Goal: Information Seeking & Learning: Find specific fact

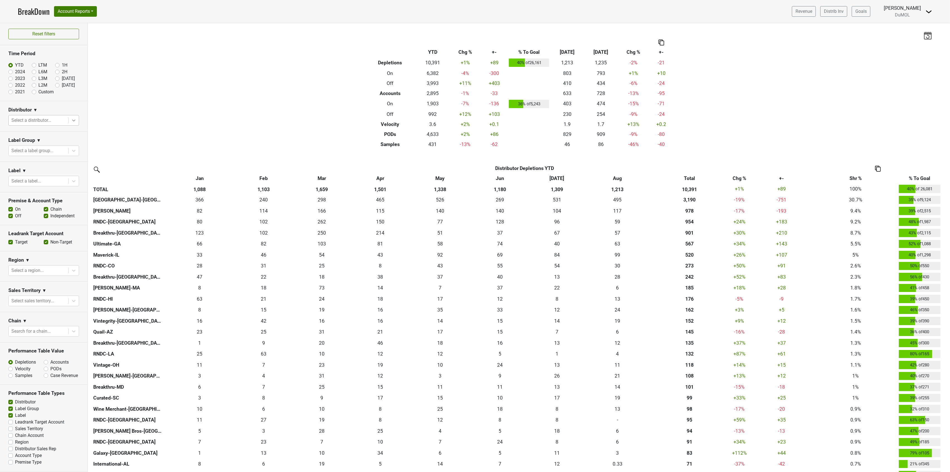
click at [71, 122] on icon at bounding box center [74, 120] width 6 height 6
click at [19, 122] on div at bounding box center [38, 120] width 54 height 8
click at [17, 121] on div at bounding box center [38, 120] width 54 height 8
type input "mon"
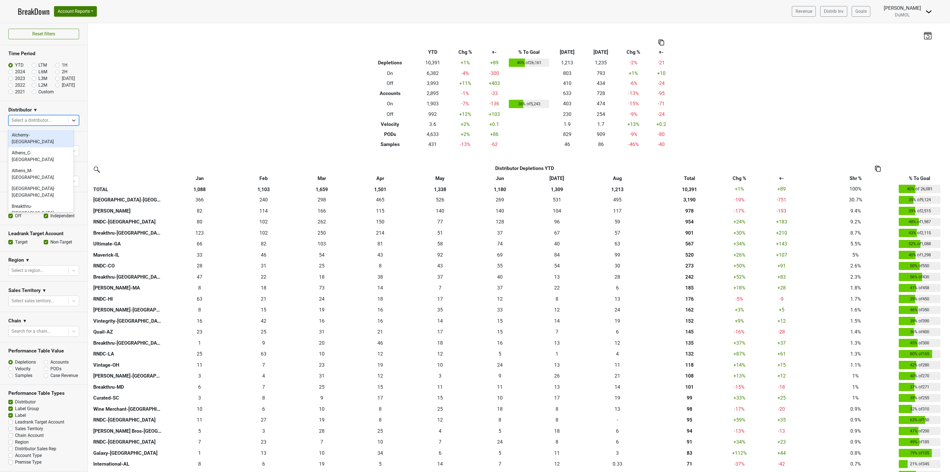
click at [71, 119] on icon at bounding box center [74, 120] width 6 height 6
click at [14, 121] on div at bounding box center [38, 120] width 54 height 8
type input "mont"
click at [48, 147] on div "[GEOGRAPHIC_DATA]-[GEOGRAPHIC_DATA]" at bounding box center [40, 156] width 65 height 18
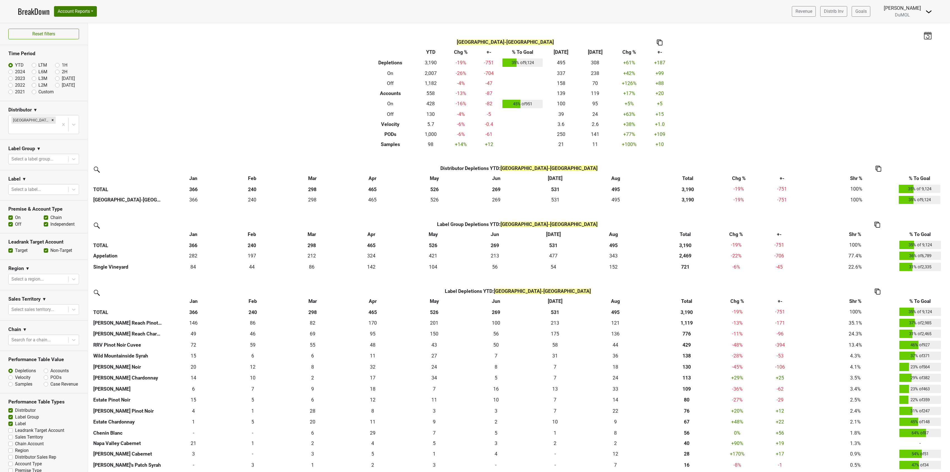
click at [74, 181] on section "Label ▼ Select a label..." at bounding box center [43, 185] width 87 height 30
click at [72, 188] on icon at bounding box center [73, 189] width 3 height 2
type input "rrv"
click at [55, 197] on div "RRV Chardonnay Cuvee" at bounding box center [40, 196] width 65 height 11
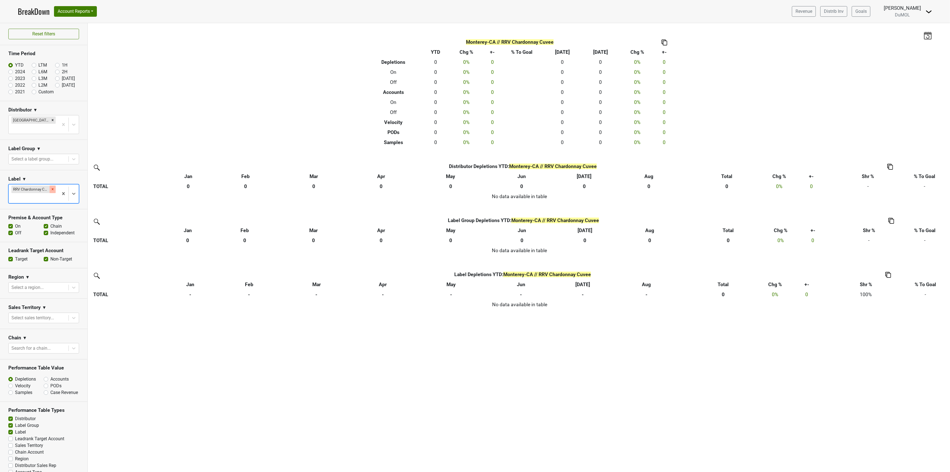
click at [51, 187] on icon "Remove RRV Chardonnay Cuvee" at bounding box center [53, 189] width 4 height 4
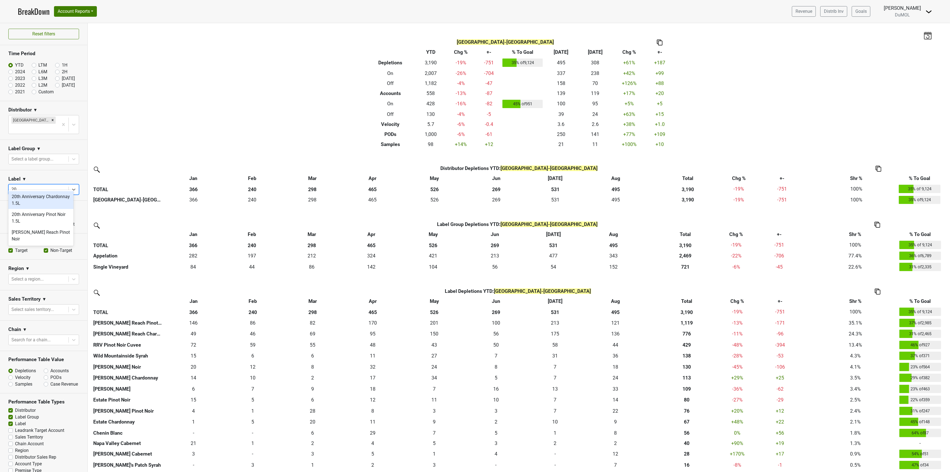
type input "2"
type input "rrv"
click at [58, 218] on div "RRV Pinot Noir Cuvee" at bounding box center [40, 218] width 65 height 11
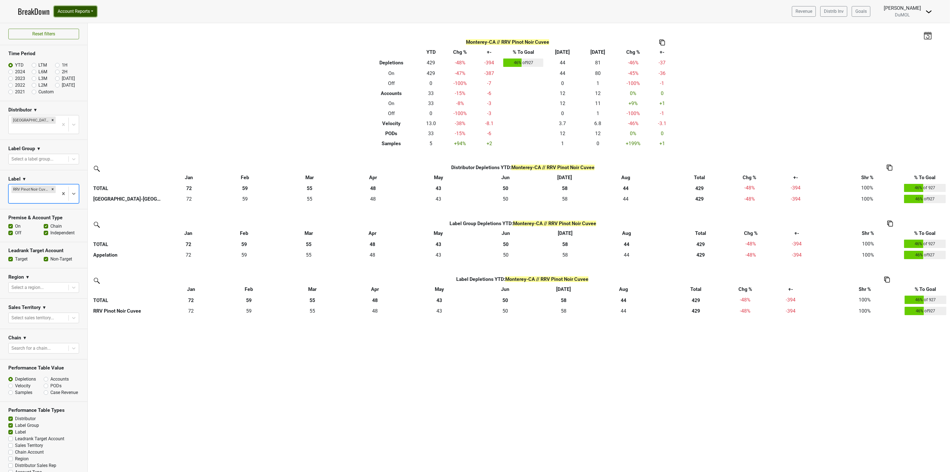
click at [72, 12] on button "Account Reports" at bounding box center [75, 11] width 43 height 11
click at [73, 25] on link "SuperRanker" at bounding box center [78, 24] width 49 height 9
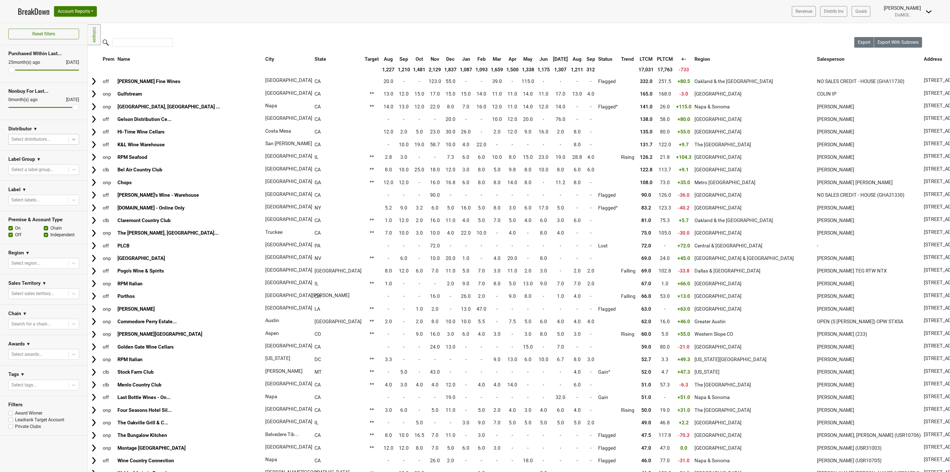
click at [74, 139] on icon at bounding box center [74, 139] width 6 height 6
click at [58, 125] on section "Distributor ▼ Select distributors..." at bounding box center [43, 135] width 87 height 30
click at [73, 200] on icon at bounding box center [74, 200] width 6 height 6
type input "rr"
click at [53, 237] on div "RRV Pinot Noir Cuvee" at bounding box center [43, 237] width 71 height 11
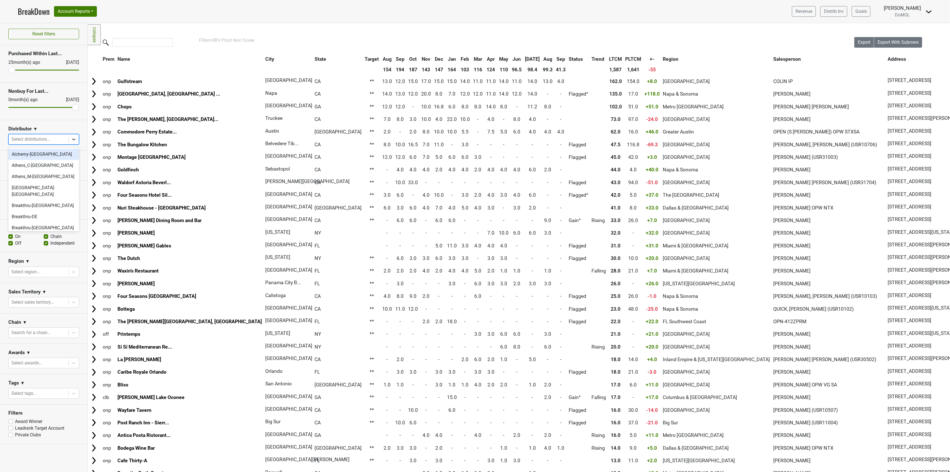
click at [75, 140] on icon at bounding box center [74, 139] width 6 height 6
type input "mon"
click at [46, 164] on div "[GEOGRAPHIC_DATA]-[GEOGRAPHIC_DATA]" at bounding box center [43, 169] width 71 height 18
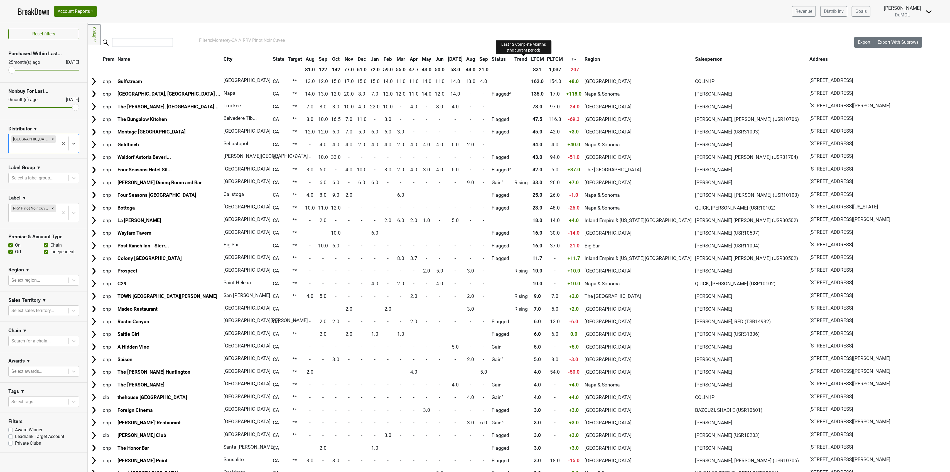
click at [531, 56] on span "LTCM" at bounding box center [537, 59] width 13 height 6
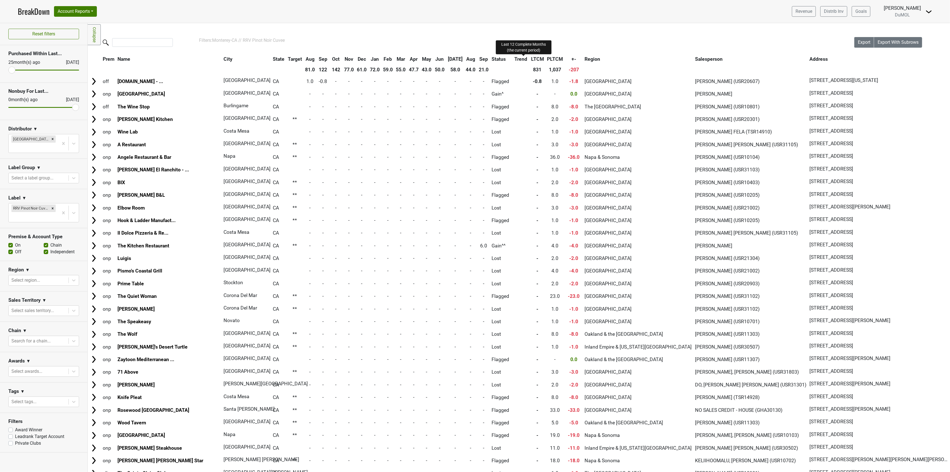
click at [531, 56] on span "LTCM" at bounding box center [537, 59] width 13 height 6
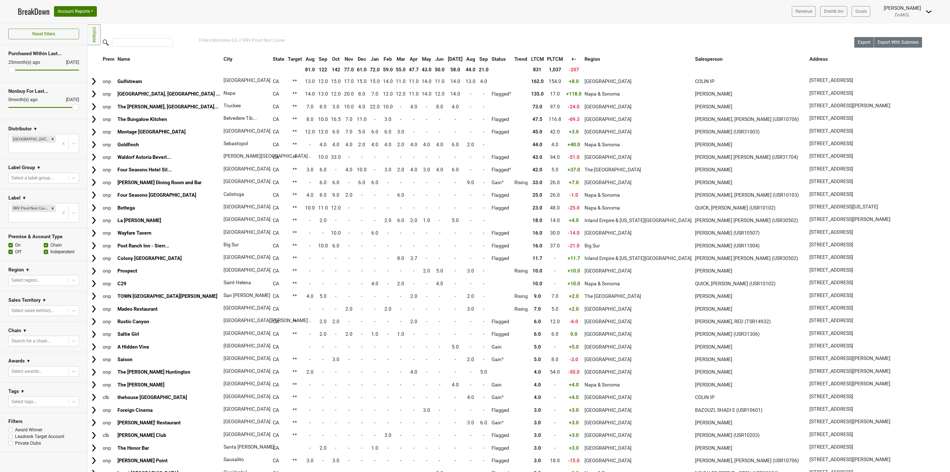
click at [446, 56] on th "[DATE]" at bounding box center [455, 59] width 18 height 10
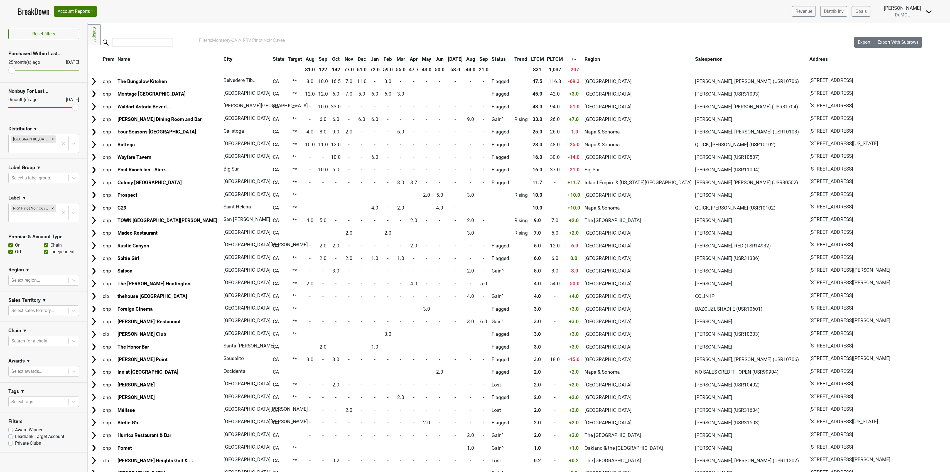
click at [446, 56] on th "[DATE]" at bounding box center [455, 59] width 18 height 10
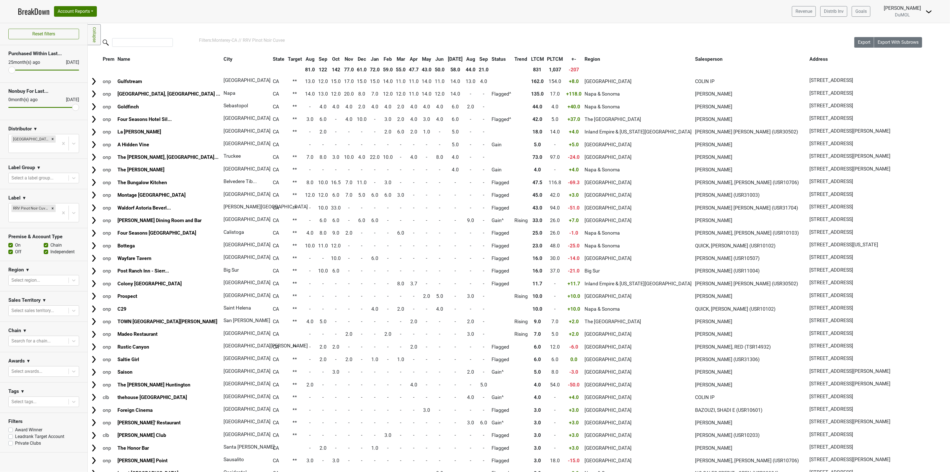
click at [446, 56] on th "[DATE]" at bounding box center [455, 59] width 18 height 10
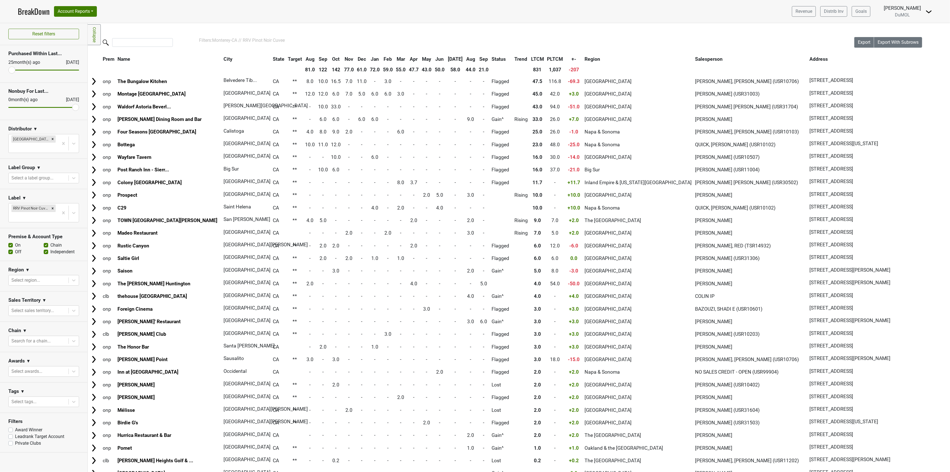
click at [446, 58] on th "[DATE]" at bounding box center [455, 59] width 18 height 10
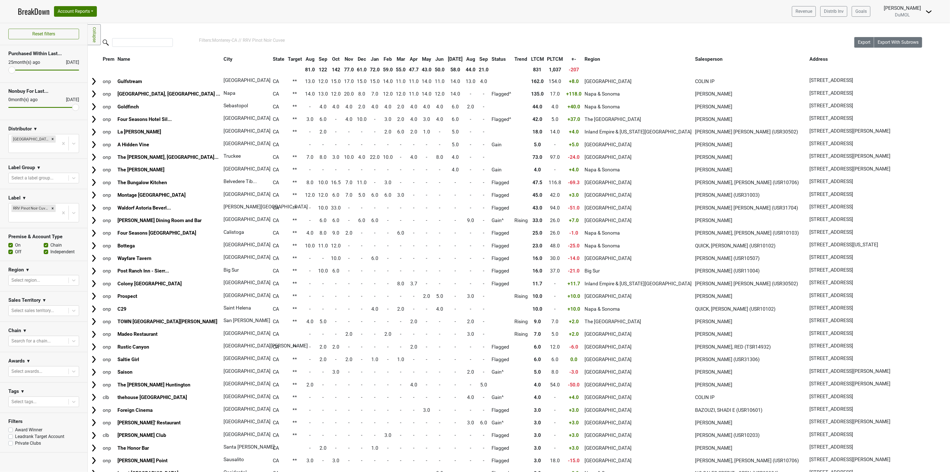
click at [465, 57] on th "Aug" at bounding box center [471, 59] width 13 height 10
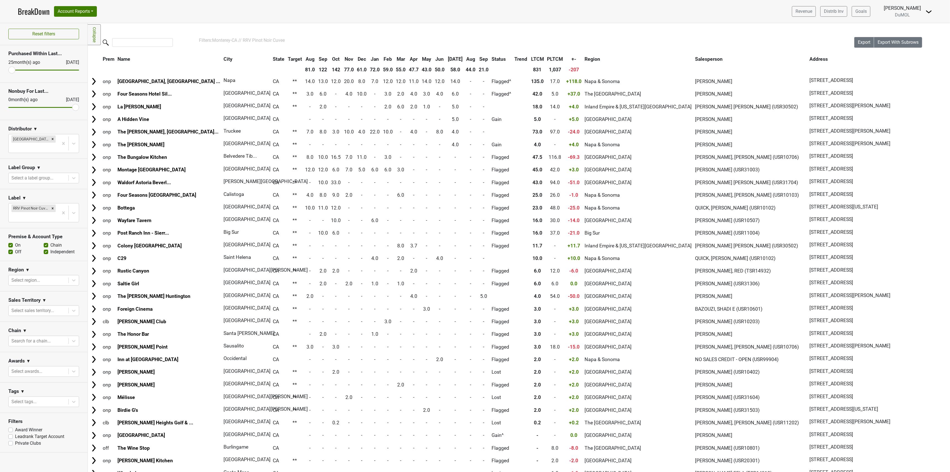
click at [465, 57] on th "Aug" at bounding box center [471, 59] width 13 height 10
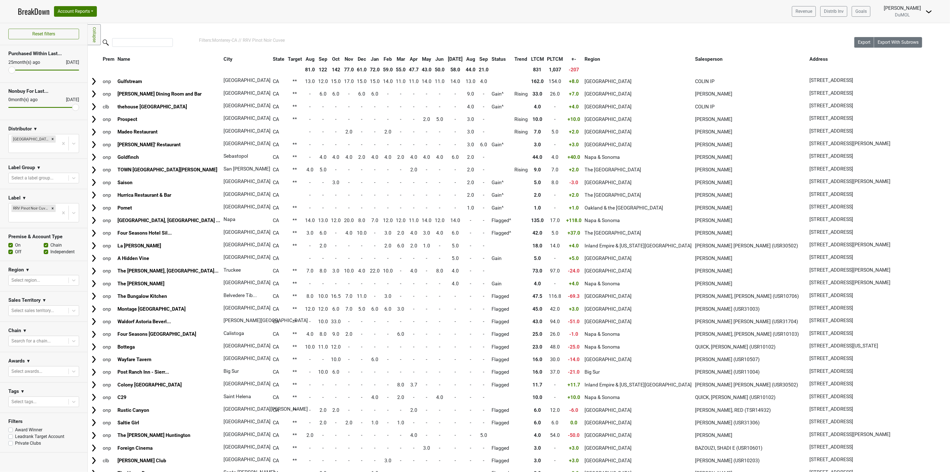
click at [477, 58] on th "Sep" at bounding box center [483, 59] width 13 height 10
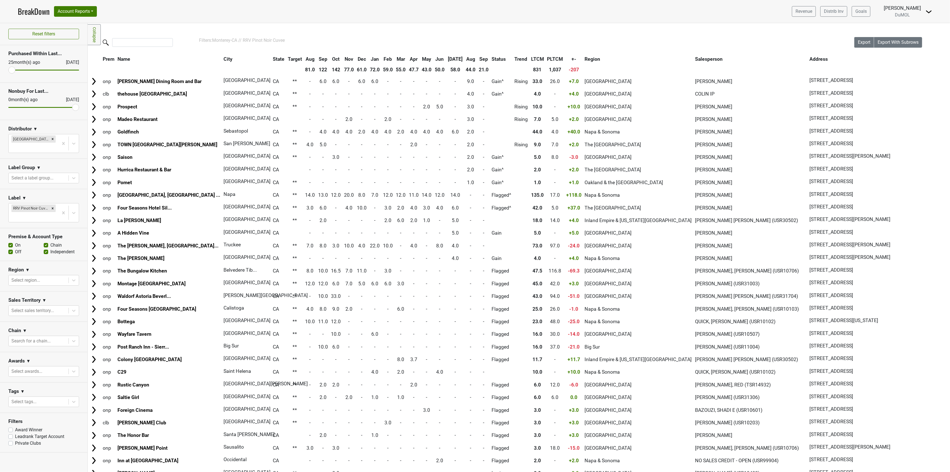
click at [477, 58] on th "Sep" at bounding box center [483, 59] width 13 height 10
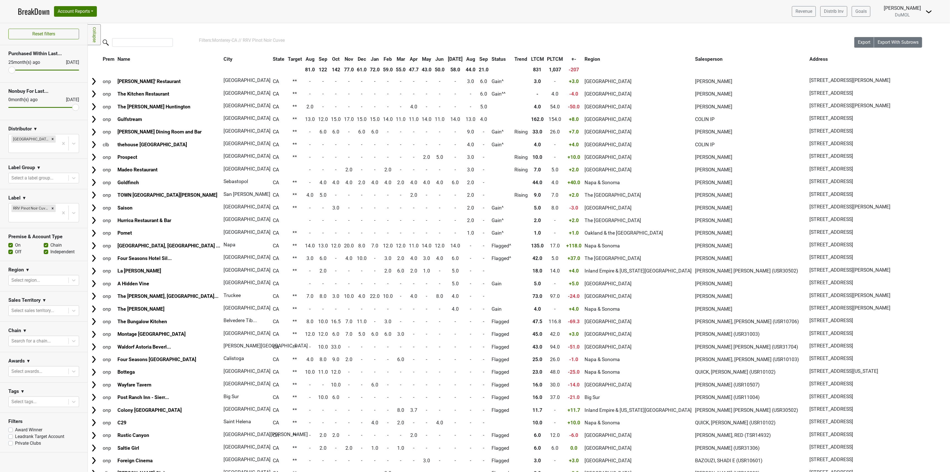
click at [465, 60] on th "Aug" at bounding box center [471, 59] width 13 height 10
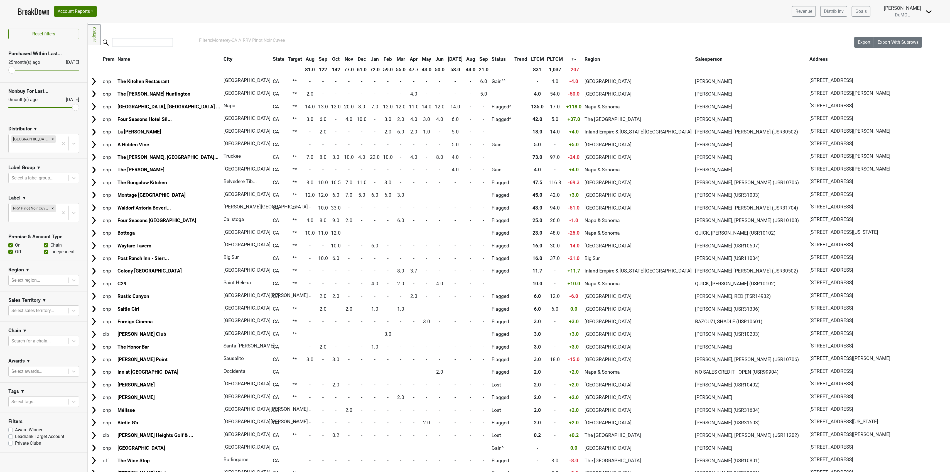
click at [465, 60] on th "Aug" at bounding box center [471, 59] width 13 height 10
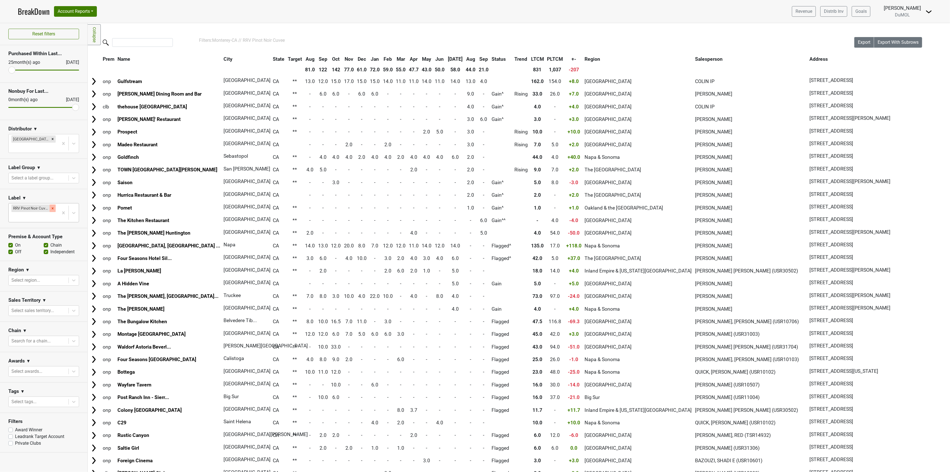
click at [52, 206] on icon "Remove RRV Pinot Noir Cuvee" at bounding box center [53, 208] width 4 height 4
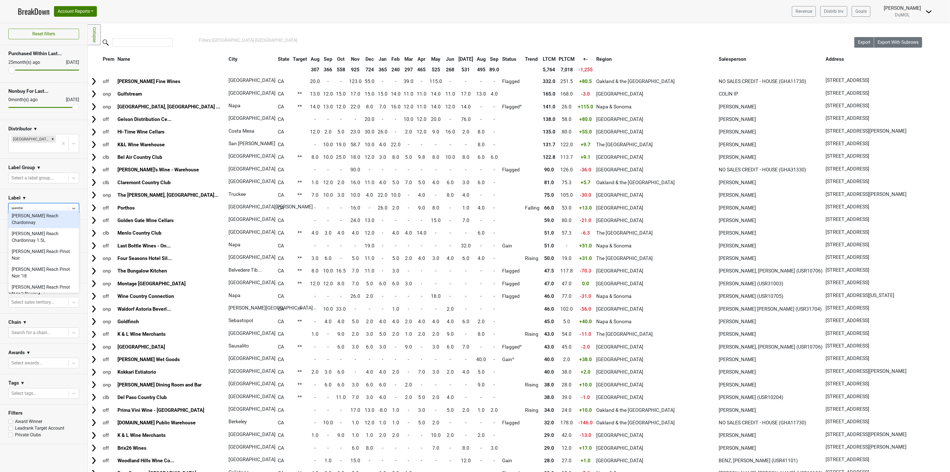
type input "[PERSON_NAME]"
click at [59, 215] on div "[PERSON_NAME] Reach Chardonnay" at bounding box center [43, 219] width 71 height 18
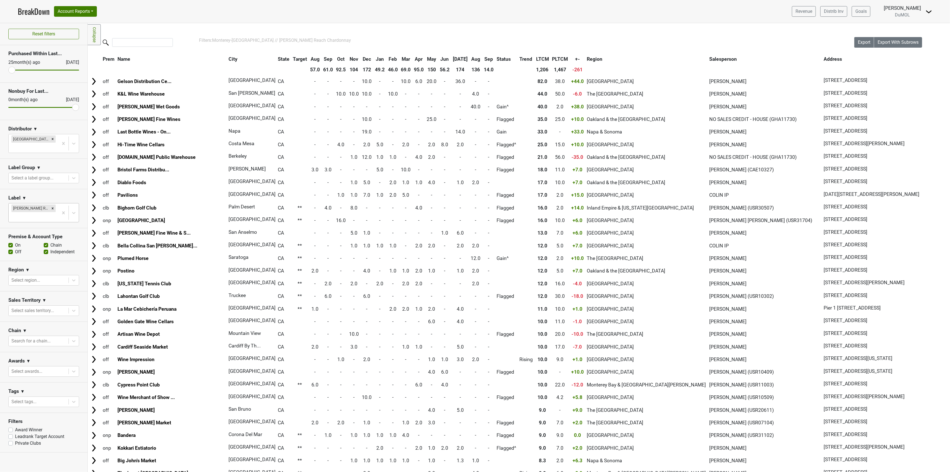
click at [470, 58] on th "Aug" at bounding box center [476, 59] width 13 height 10
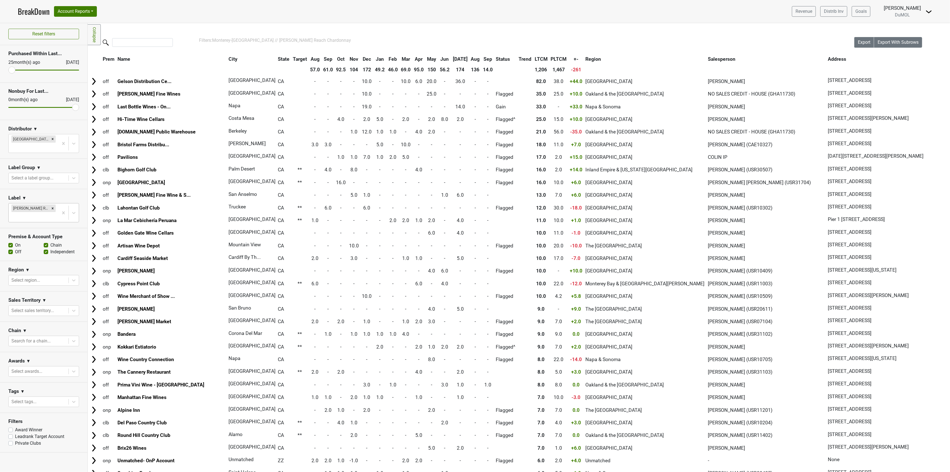
click at [470, 58] on th "Aug" at bounding box center [476, 59] width 12 height 10
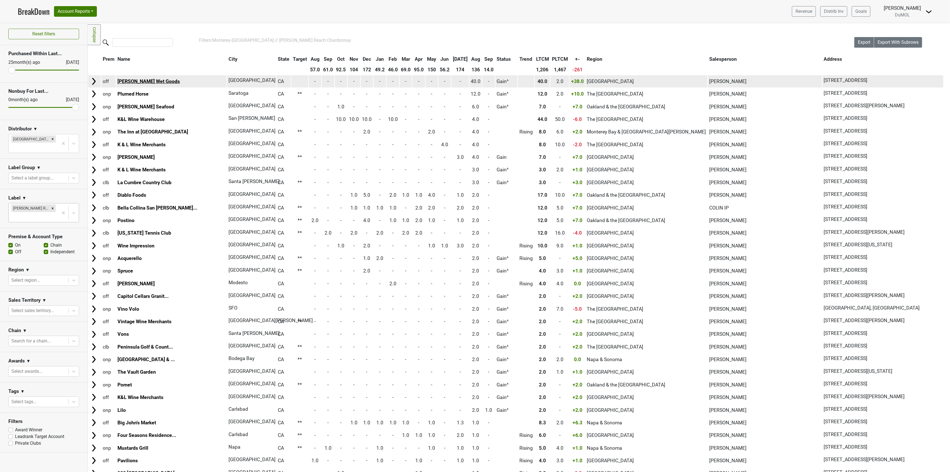
click at [137, 78] on link "[PERSON_NAME] Wet Goods" at bounding box center [148, 81] width 62 height 6
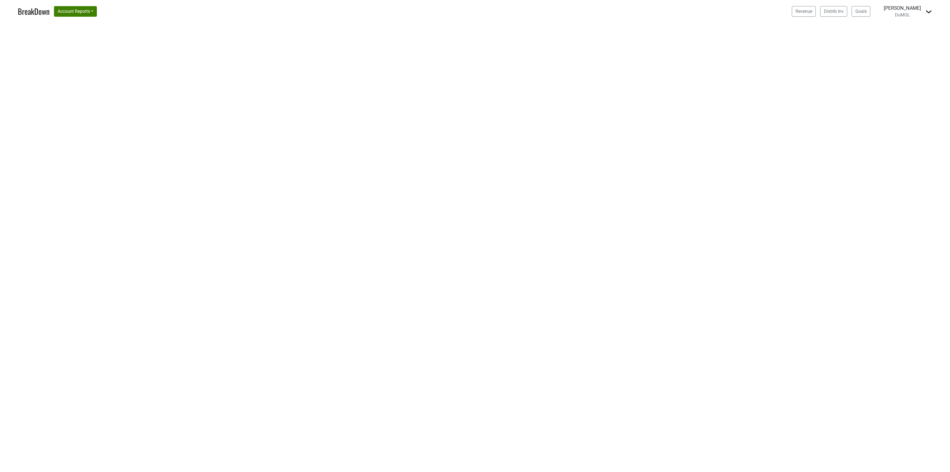
select select "CA"
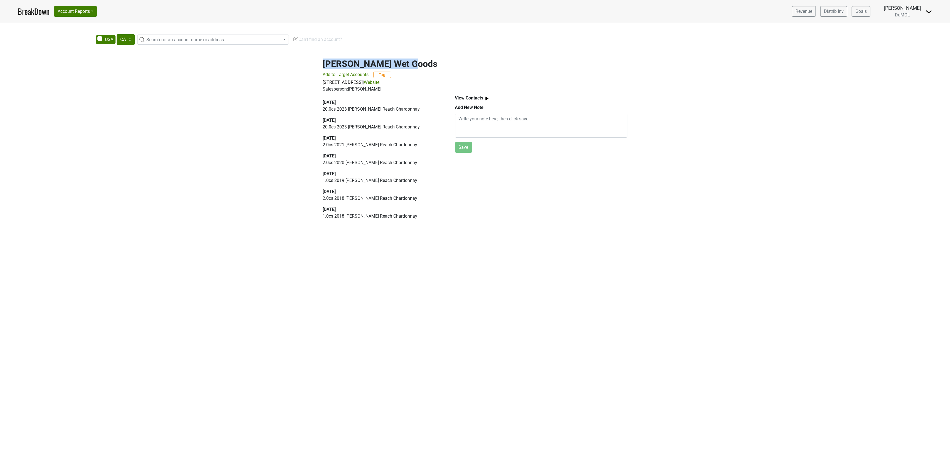
drag, startPoint x: 406, startPoint y: 61, endPoint x: 310, endPoint y: 56, distance: 95.6
click at [310, 56] on div "[PERSON_NAME] Wet Goods Add to Target Accounts Tag [STREET_ADDRESS] | Website S…" at bounding box center [475, 139] width 950 height 175
copy h2 "[PERSON_NAME] Wet Goods"
